Goal: Task Accomplishment & Management: Manage account settings

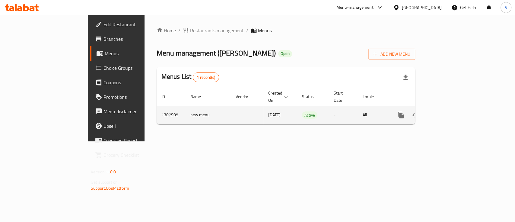
click at [448, 111] on icon "enhanced table" at bounding box center [444, 114] width 7 height 7
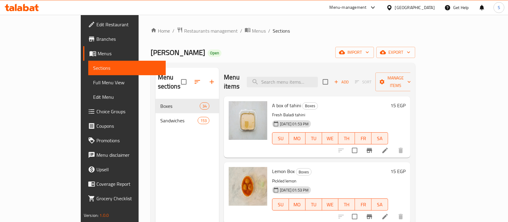
scroll to position [14, 0]
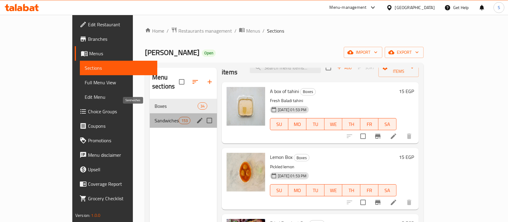
click at [155, 117] on span "Sandwiches" at bounding box center [167, 120] width 24 height 7
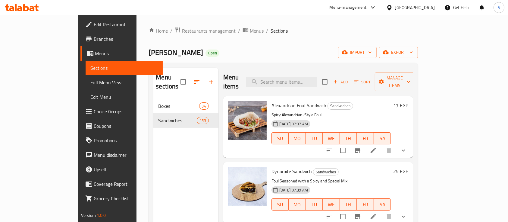
click at [407, 147] on icon "show more" at bounding box center [403, 150] width 7 height 7
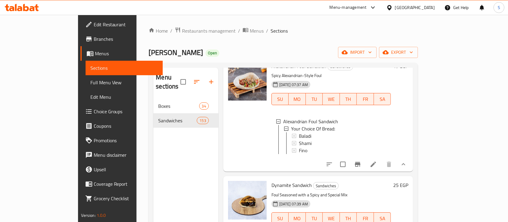
scroll to position [40, 0]
click at [377, 160] on icon at bounding box center [373, 163] width 7 height 7
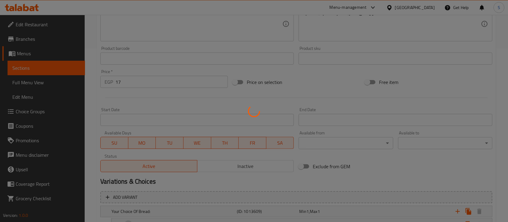
scroll to position [223, 0]
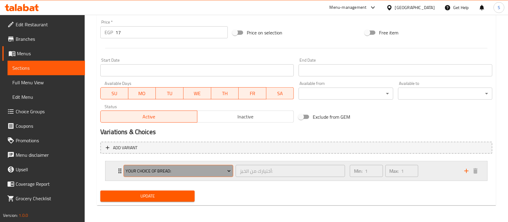
click at [229, 171] on icon "Expand" at bounding box center [229, 171] width 3 height 2
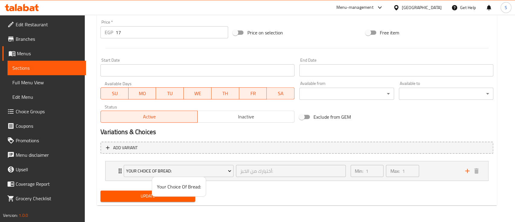
click at [260, 191] on div at bounding box center [257, 111] width 515 height 222
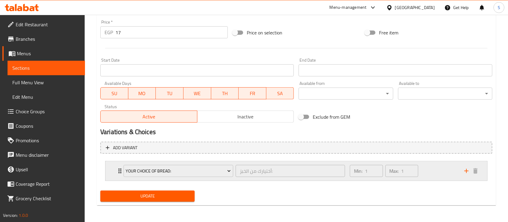
click at [118, 173] on icon "Expand" at bounding box center [119, 170] width 7 height 7
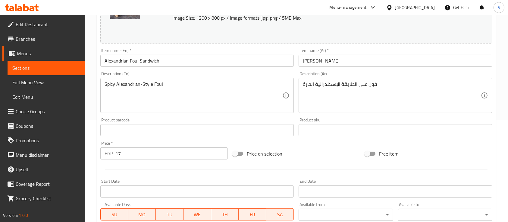
scroll to position [0, 0]
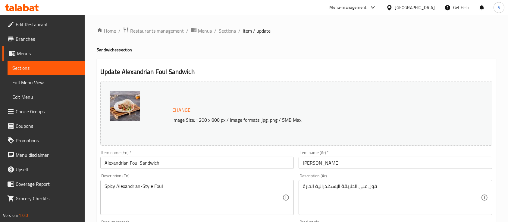
click at [229, 32] on span "Sections" at bounding box center [227, 30] width 17 height 7
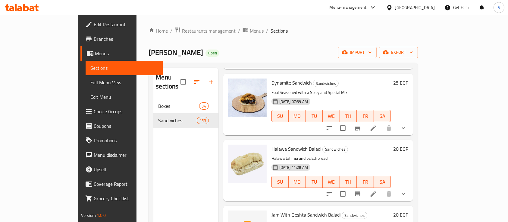
scroll to position [89, 0]
click at [407, 124] on icon "show more" at bounding box center [403, 127] width 7 height 7
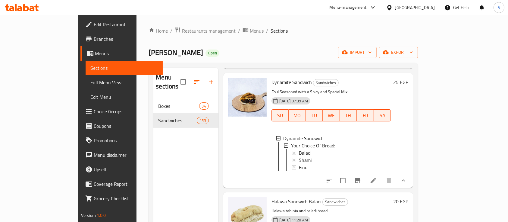
scroll to position [197, 0]
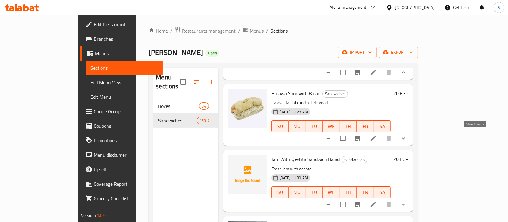
click at [411, 135] on button "show more" at bounding box center [404, 138] width 14 height 14
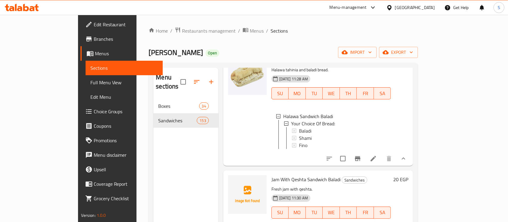
scroll to position [255, 0]
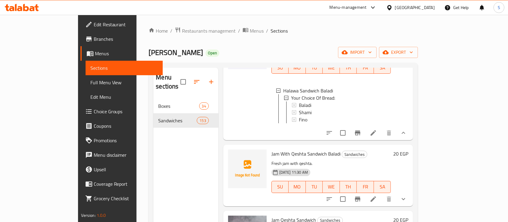
click at [411, 202] on button "show more" at bounding box center [404, 199] width 14 height 14
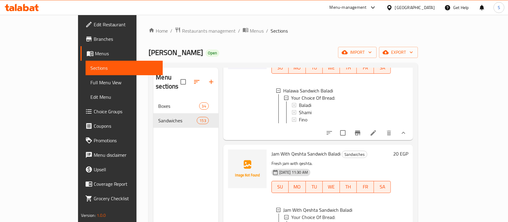
scroll to position [382, 0]
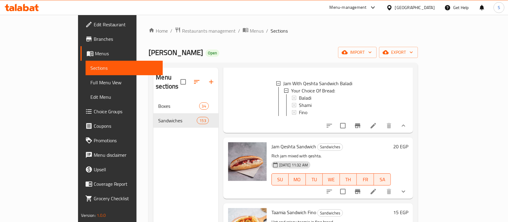
click at [407, 195] on icon "show more" at bounding box center [403, 191] width 7 height 7
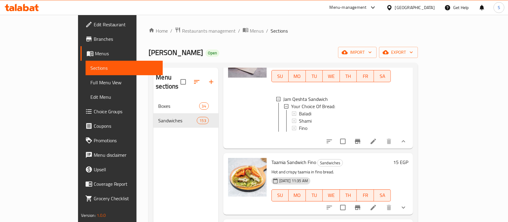
scroll to position [494, 0]
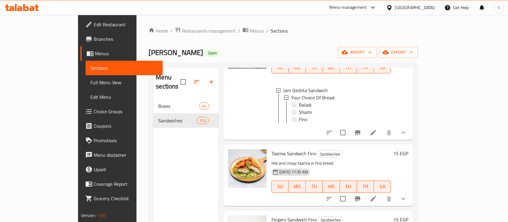
click at [407, 202] on icon "show more" at bounding box center [403, 198] width 7 height 7
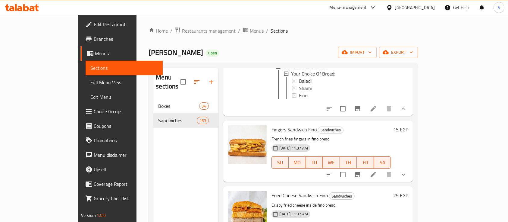
scroll to position [638, 0]
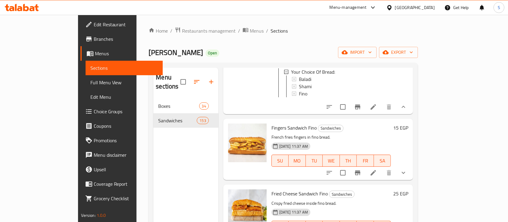
click at [407, 176] on icon "show more" at bounding box center [403, 172] width 7 height 7
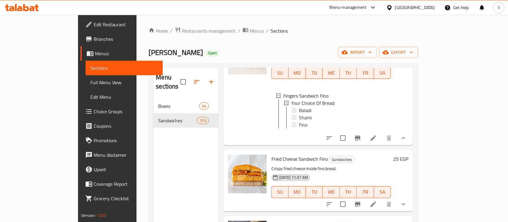
scroll to position [738, 0]
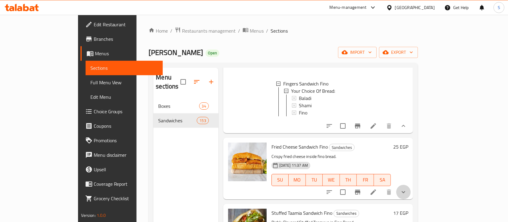
click at [411, 199] on button "show more" at bounding box center [404, 192] width 14 height 14
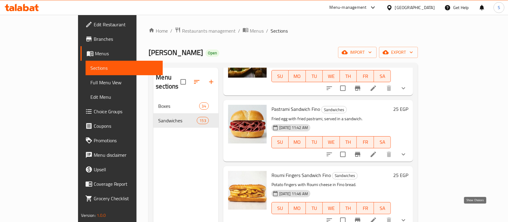
scroll to position [984, 0]
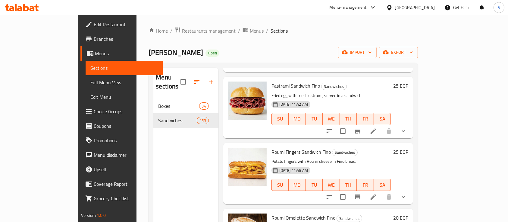
click at [406, 66] on icon "show more" at bounding box center [404, 65] width 4 height 2
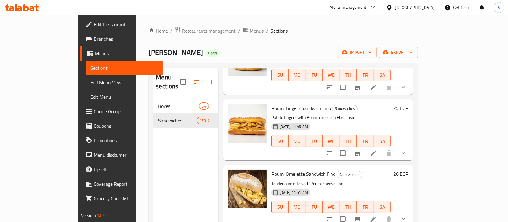
scroll to position [1081, 0]
click at [407, 90] on icon "show more" at bounding box center [403, 86] width 7 height 7
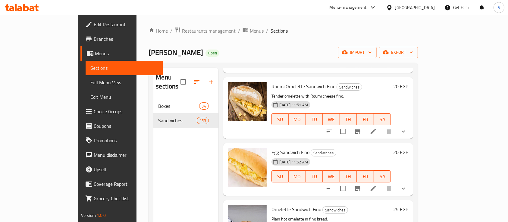
scroll to position [1222, 0]
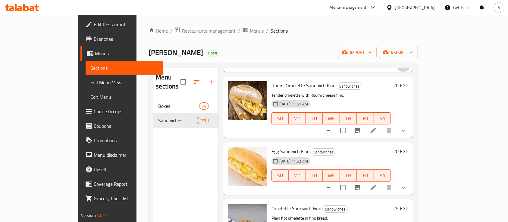
click at [411, 72] on button "show more" at bounding box center [404, 64] width 14 height 14
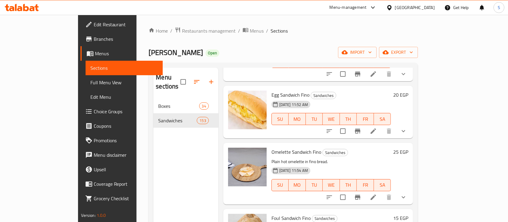
scroll to position [1368, 0]
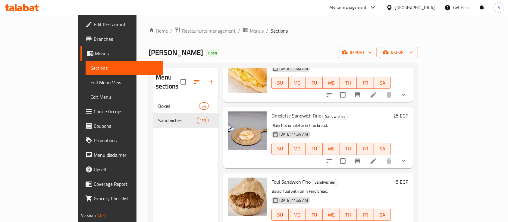
click at [411, 45] on button "show more" at bounding box center [404, 37] width 14 height 14
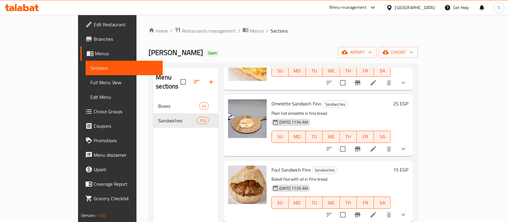
scroll to position [1438, 0]
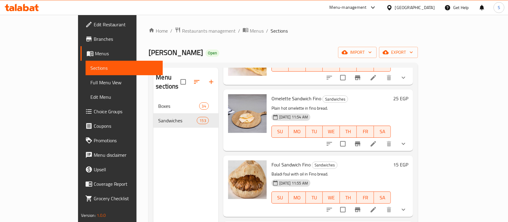
click at [411, 85] on button "show more" at bounding box center [404, 77] width 14 height 14
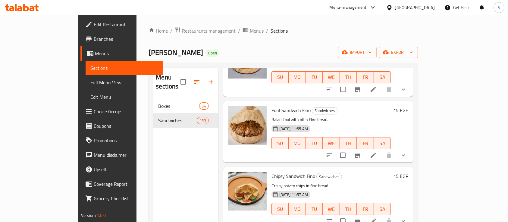
scroll to position [1546, 0]
click at [411, 96] on button "show more" at bounding box center [404, 88] width 14 height 14
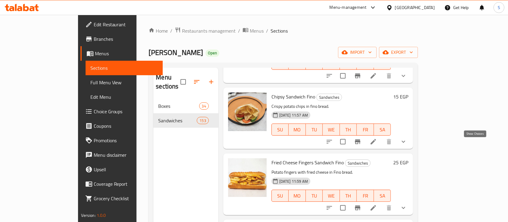
scroll to position [1680, 0]
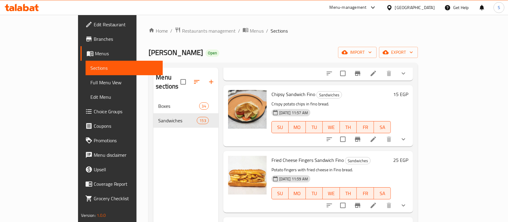
click at [411, 81] on button "show more" at bounding box center [404, 73] width 14 height 14
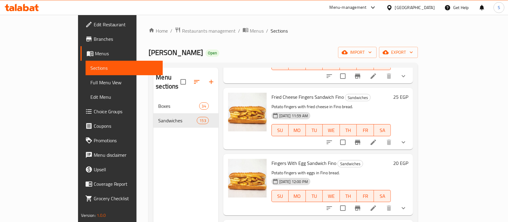
click at [411, 83] on button "show more" at bounding box center [404, 76] width 14 height 14
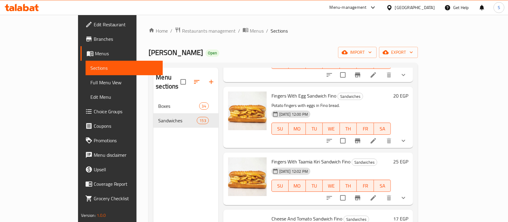
scroll to position [1925, 0]
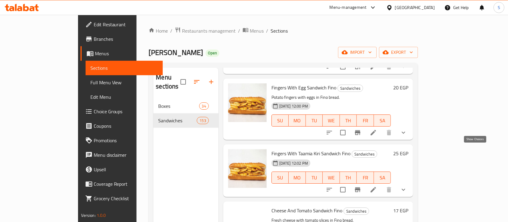
click at [407, 70] on icon "show more" at bounding box center [403, 66] width 7 height 7
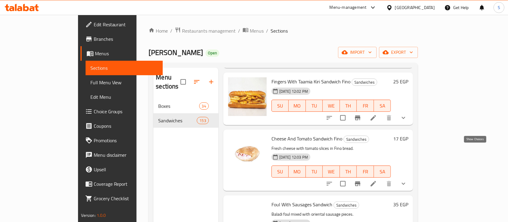
click at [407, 64] on icon "show more" at bounding box center [403, 60] width 7 height 7
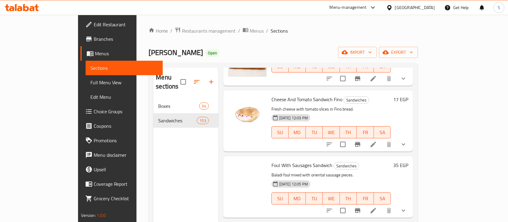
scroll to position [2146, 0]
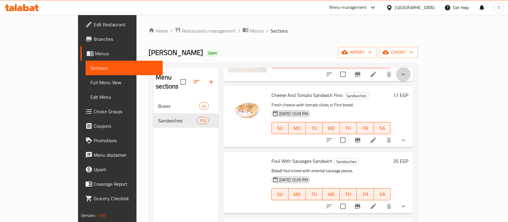
click at [411, 81] on button "show more" at bounding box center [404, 74] width 14 height 14
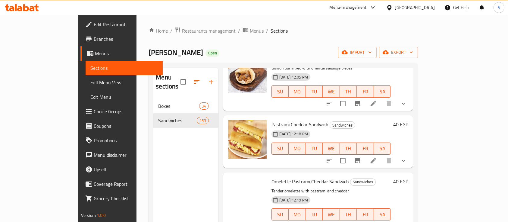
click at [407, 41] on icon "show more" at bounding box center [403, 37] width 7 height 7
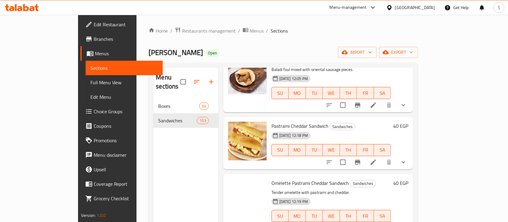
scroll to position [2367, 0]
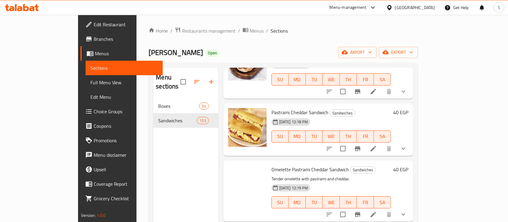
click at [407, 95] on icon "show more" at bounding box center [403, 91] width 7 height 7
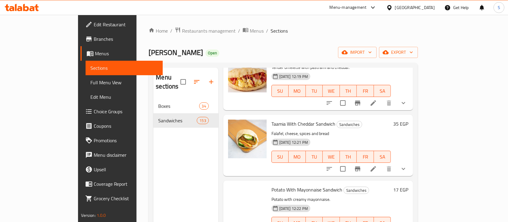
scroll to position [2536, 0]
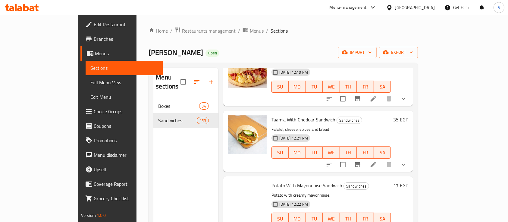
click at [407, 36] on icon "show more" at bounding box center [403, 32] width 7 height 7
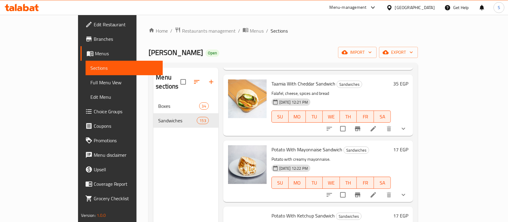
scroll to position [2681, 0]
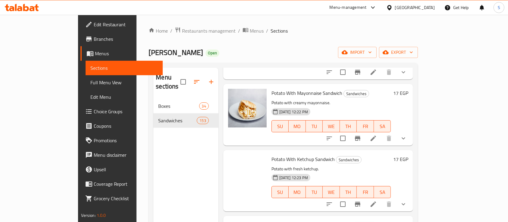
click at [407, 10] on icon "show more" at bounding box center [403, 6] width 7 height 7
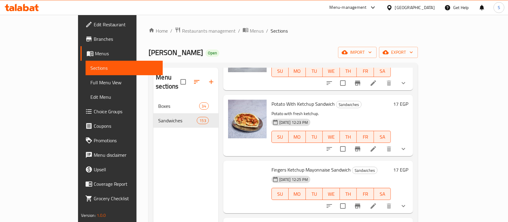
scroll to position [2817, 0]
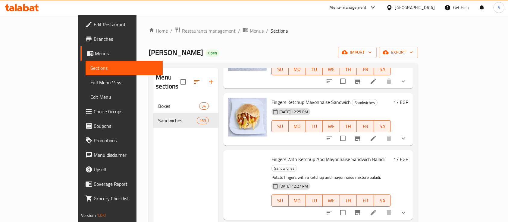
scroll to position [2910, 0]
click at [407, 19] on icon "show more" at bounding box center [403, 14] width 7 height 7
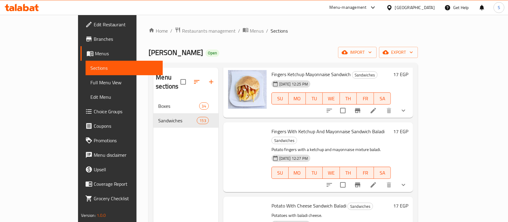
scroll to position [2999, 0]
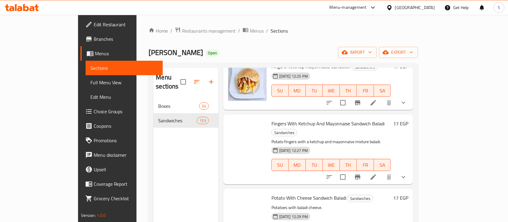
click at [407, 49] on icon "show more" at bounding box center [403, 45] width 7 height 7
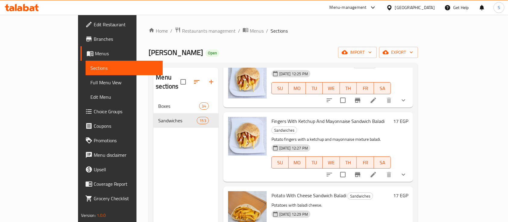
scroll to position [3135, 0]
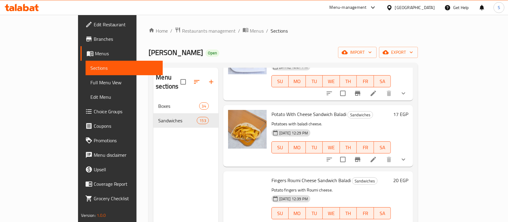
click at [411, 26] on div at bounding box center [366, 19] width 89 height 14
click at [411, 26] on button "show more" at bounding box center [404, 19] width 14 height 14
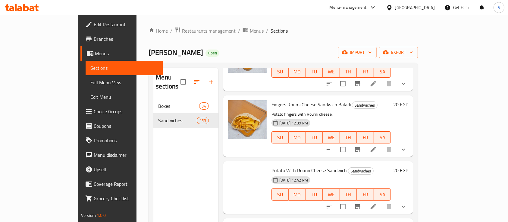
scroll to position [3269, 0]
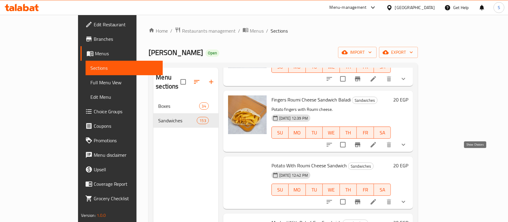
click at [407, 16] on icon "show more" at bounding box center [403, 12] width 7 height 7
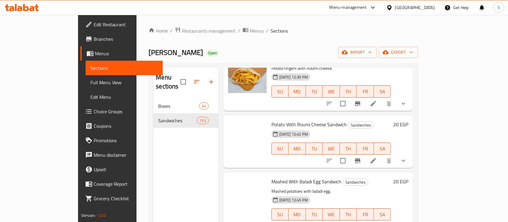
scroll to position [3380, 0]
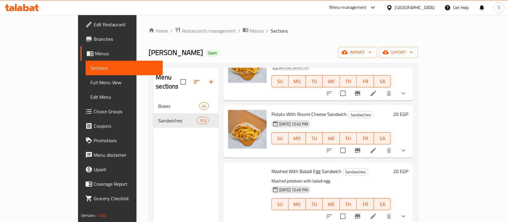
click at [407, 31] on icon "show more" at bounding box center [403, 27] width 7 height 7
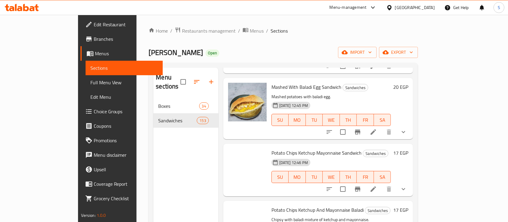
scroll to position [3518, 0]
click at [411, 16] on button "show more" at bounding box center [404, 9] width 14 height 14
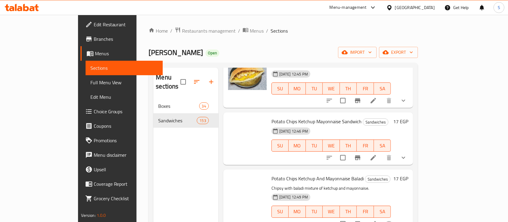
scroll to position [3613, 0]
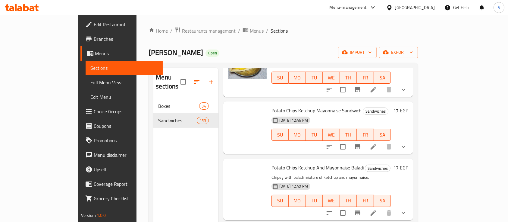
click at [407, 27] on icon "show more" at bounding box center [403, 23] width 7 height 7
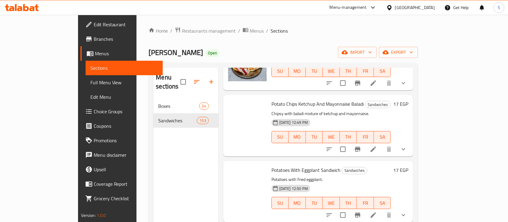
scroll to position [3731, 0]
click at [407, 29] on icon "show more" at bounding box center [403, 24] width 7 height 7
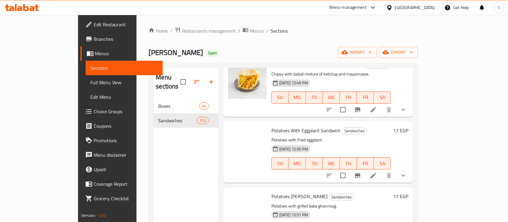
scroll to position [3859, 0]
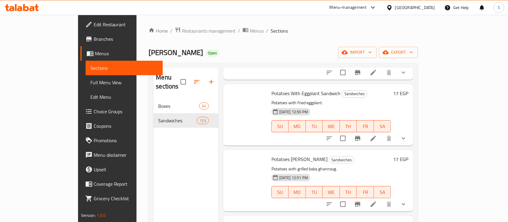
click at [407, 10] on icon "show more" at bounding box center [403, 6] width 7 height 7
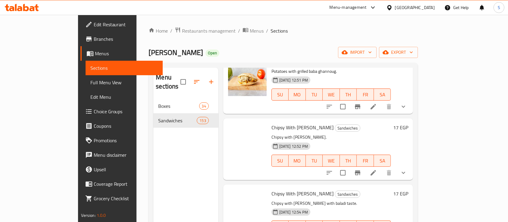
scroll to position [4014, 0]
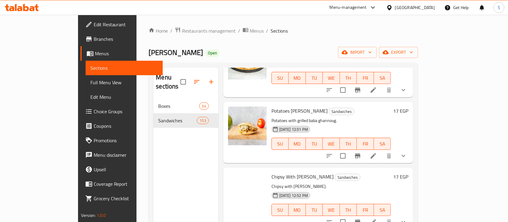
scroll to position [4113, 0]
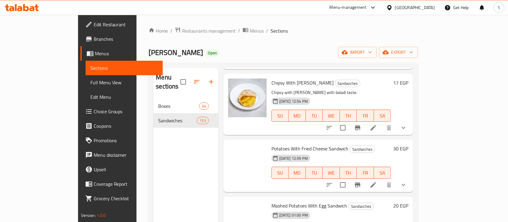
scroll to position [4256, 0]
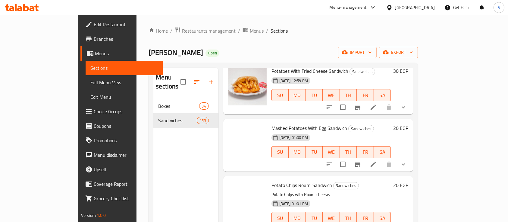
scroll to position [4397, 0]
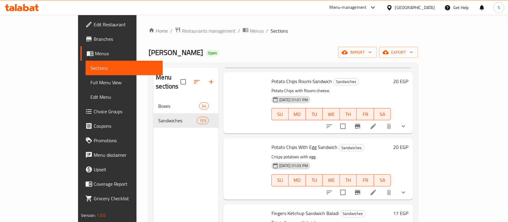
scroll to position [4514, 0]
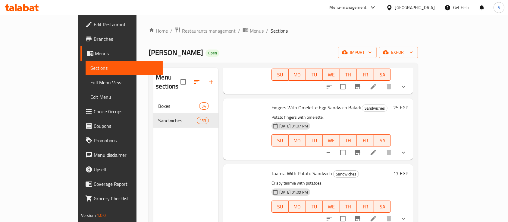
scroll to position [4848, 0]
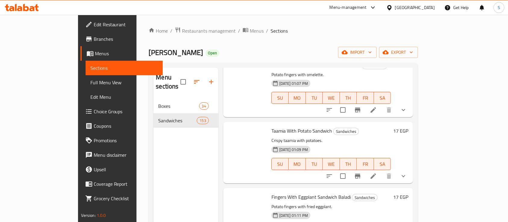
scroll to position [4965, 0]
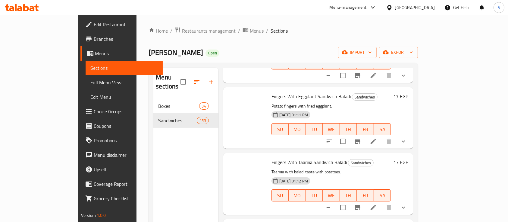
scroll to position [5095, 0]
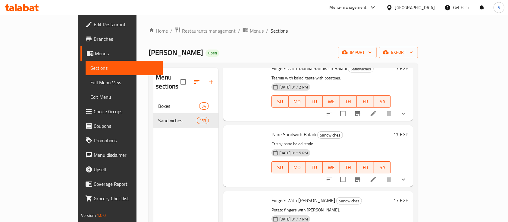
scroll to position [5241, 0]
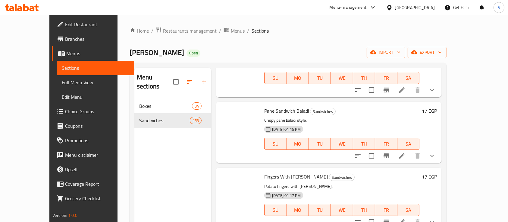
scroll to position [5313, 0]
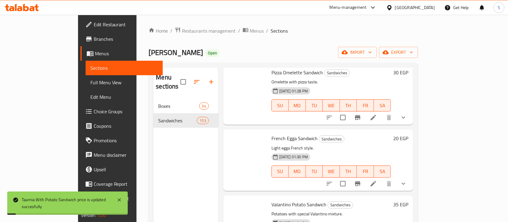
scroll to position [5974, 0]
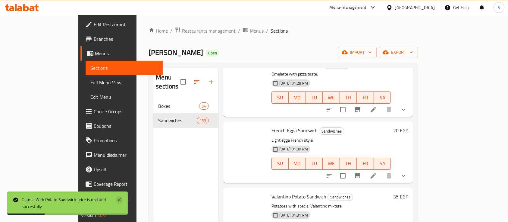
click at [120, 199] on icon at bounding box center [119, 199] width 3 height 3
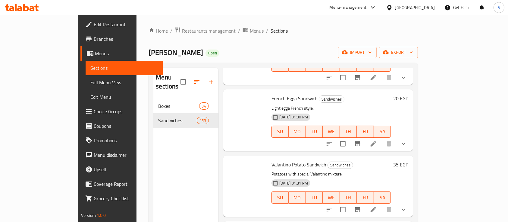
scroll to position [6091, 0]
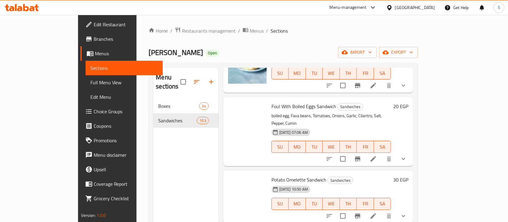
scroll to position [6899, 0]
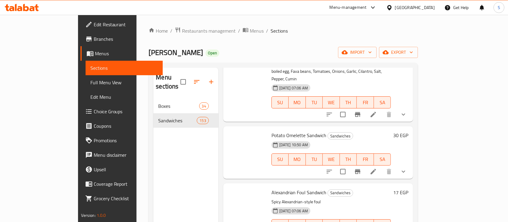
click at [372, 14] on div "Menu-management" at bounding box center [353, 7] width 57 height 14
click at [379, 2] on div "Menu-management" at bounding box center [353, 7] width 57 height 14
click at [367, 10] on div "Menu-management" at bounding box center [348, 7] width 37 height 7
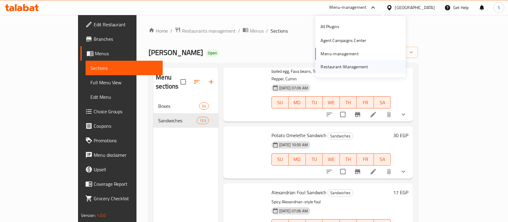
click at [344, 66] on div "Restaurant-Management" at bounding box center [344, 66] width 47 height 7
